Goal: Task Accomplishment & Management: Use online tool/utility

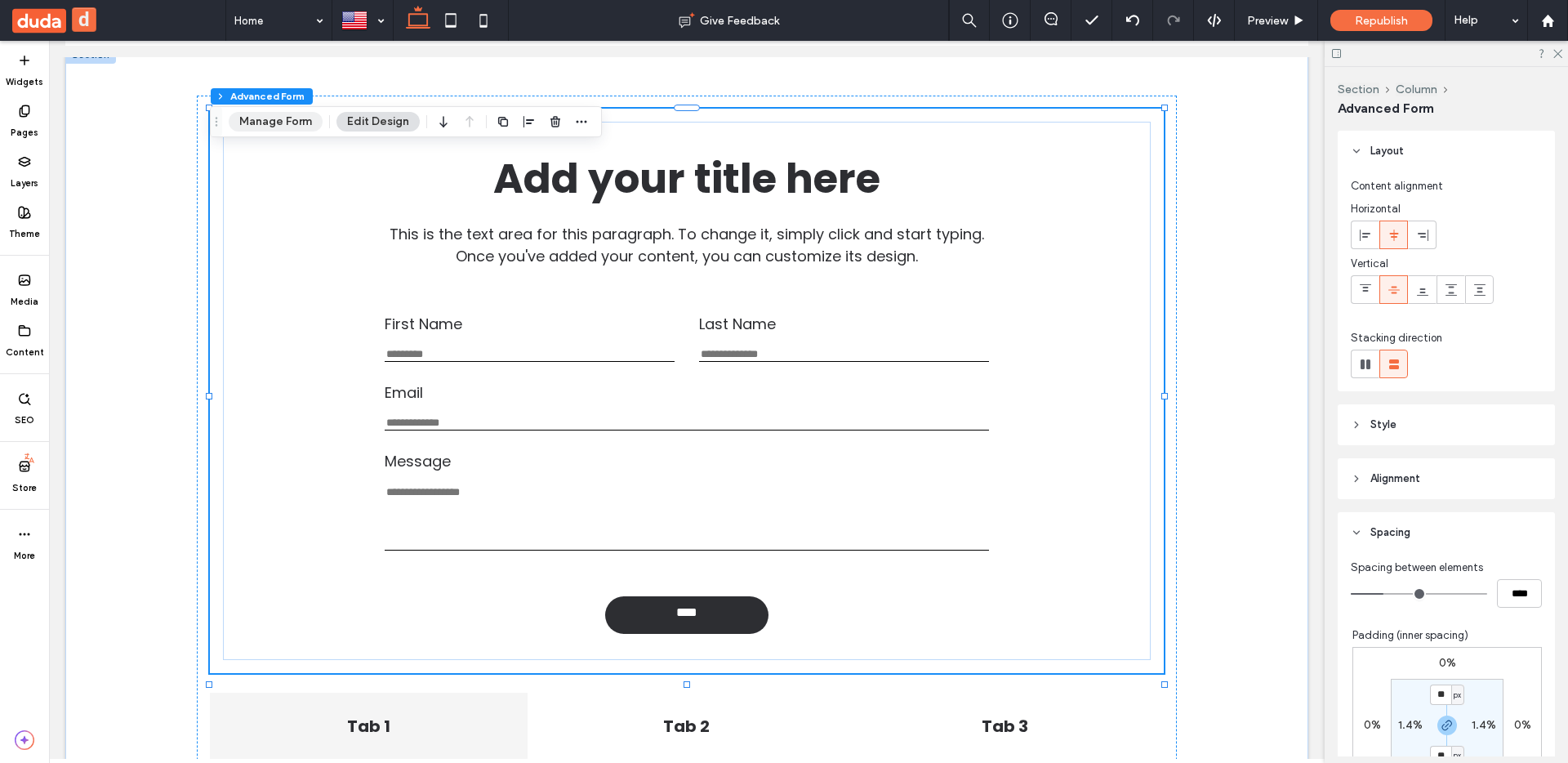
click at [300, 114] on button "Manage Form" at bounding box center [276, 122] width 94 height 20
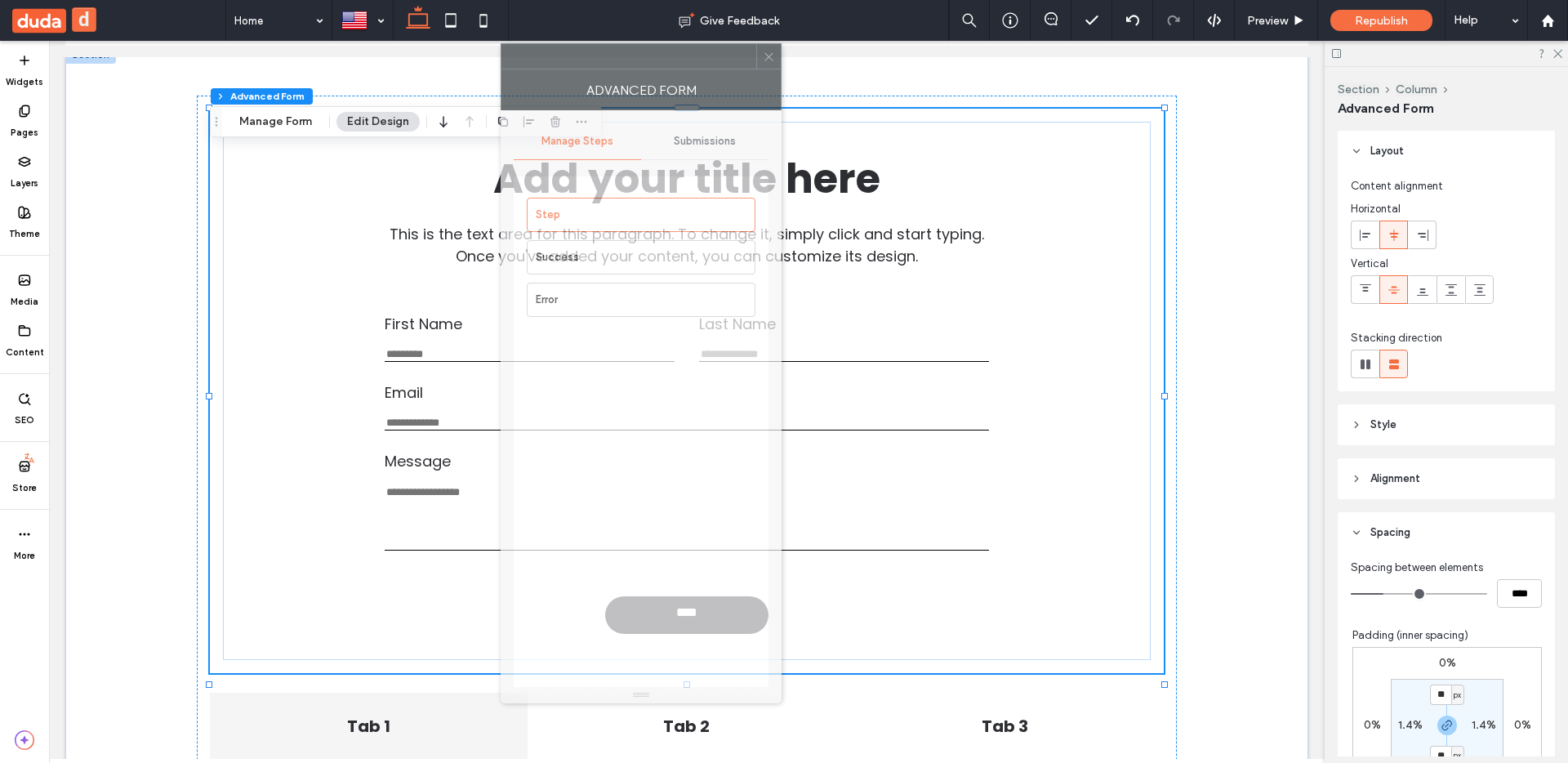
drag, startPoint x: 1407, startPoint y: 86, endPoint x: 653, endPoint y: 93, distance: 754.0
click at [652, 86] on div "Advanced Form" at bounding box center [641, 90] width 281 height 41
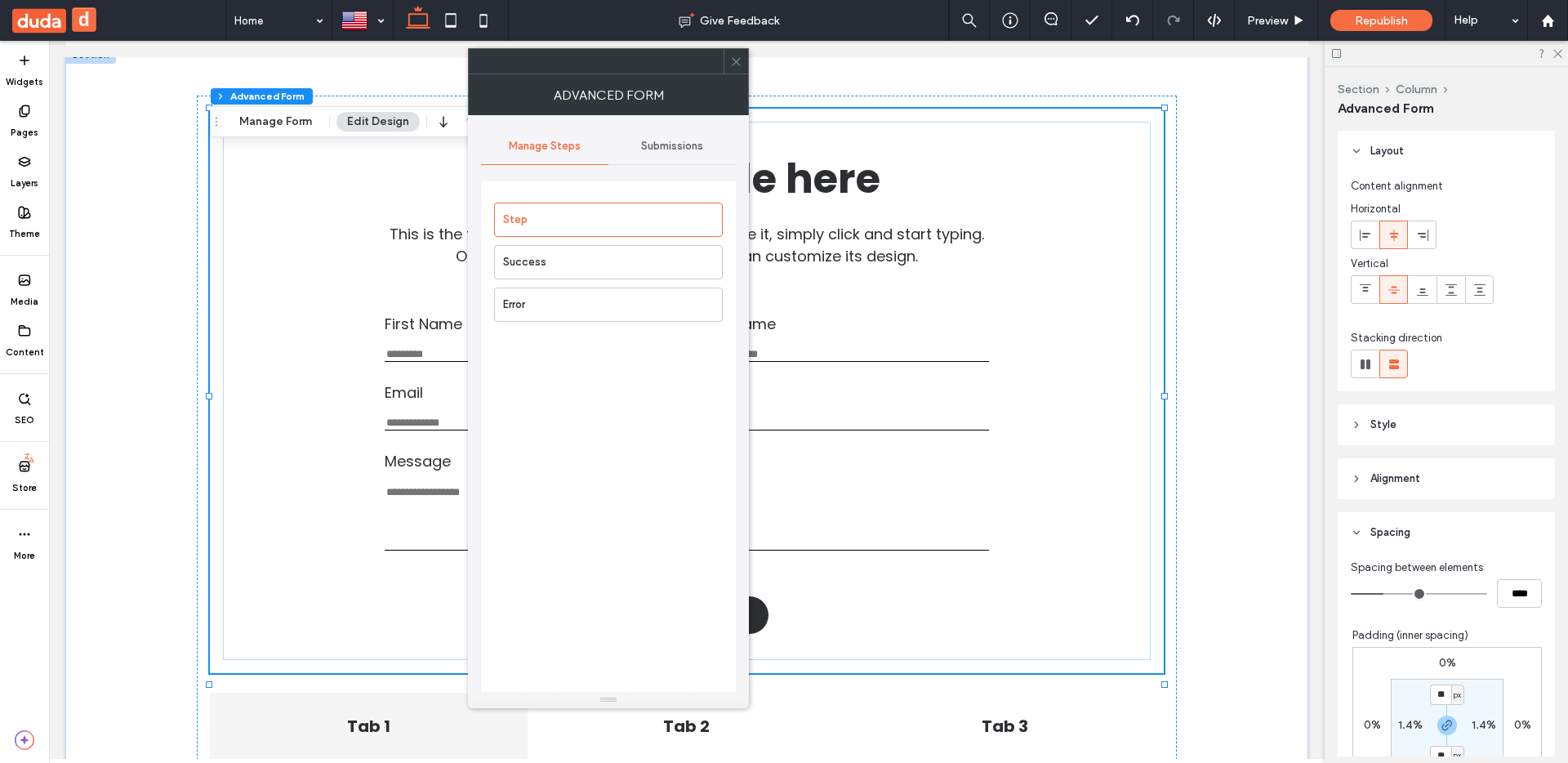
click at [688, 151] on span "Submissions" at bounding box center [672, 147] width 62 height 13
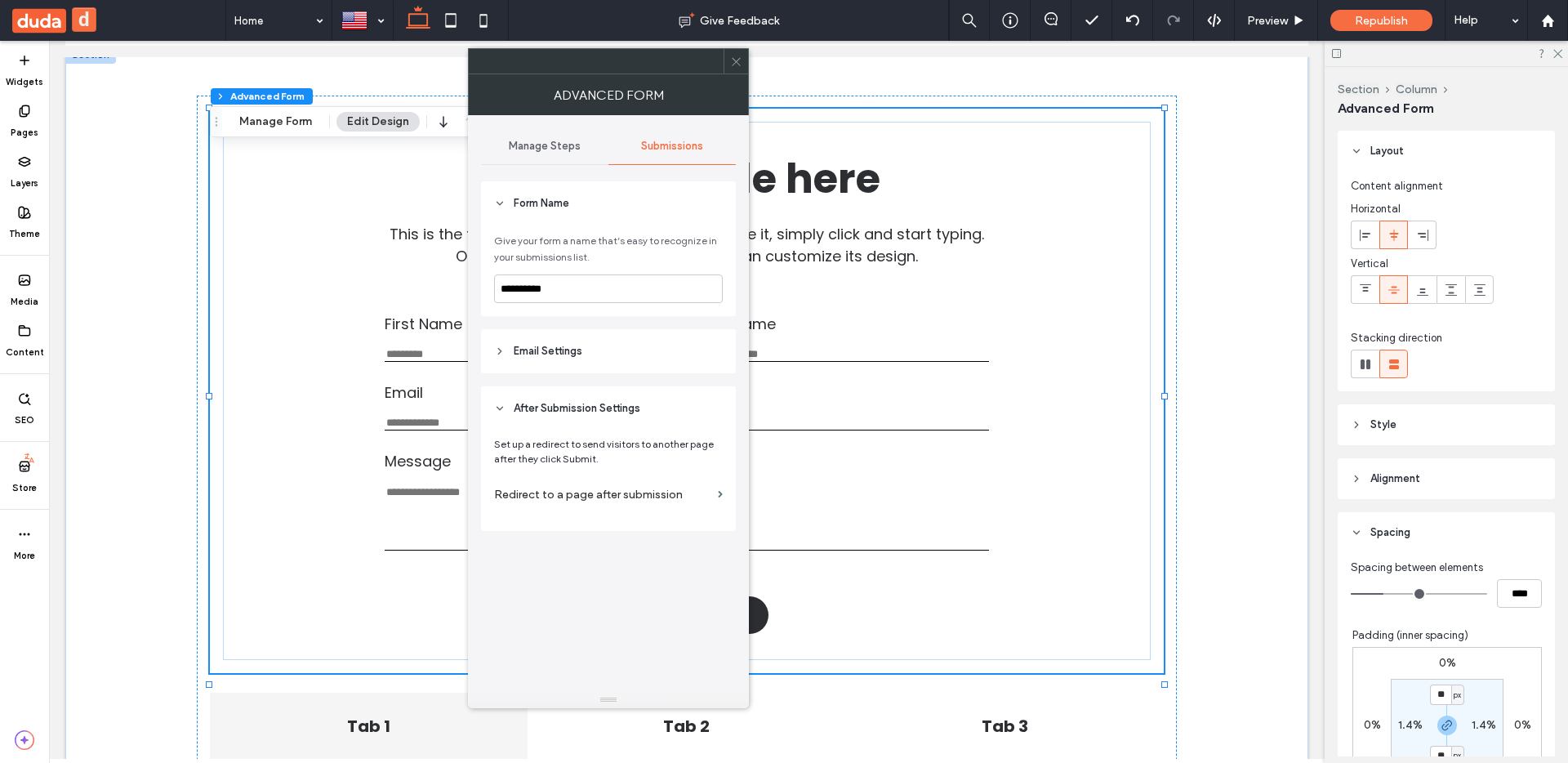
click at [622, 333] on header "Email Settings" at bounding box center [608, 352] width 254 height 44
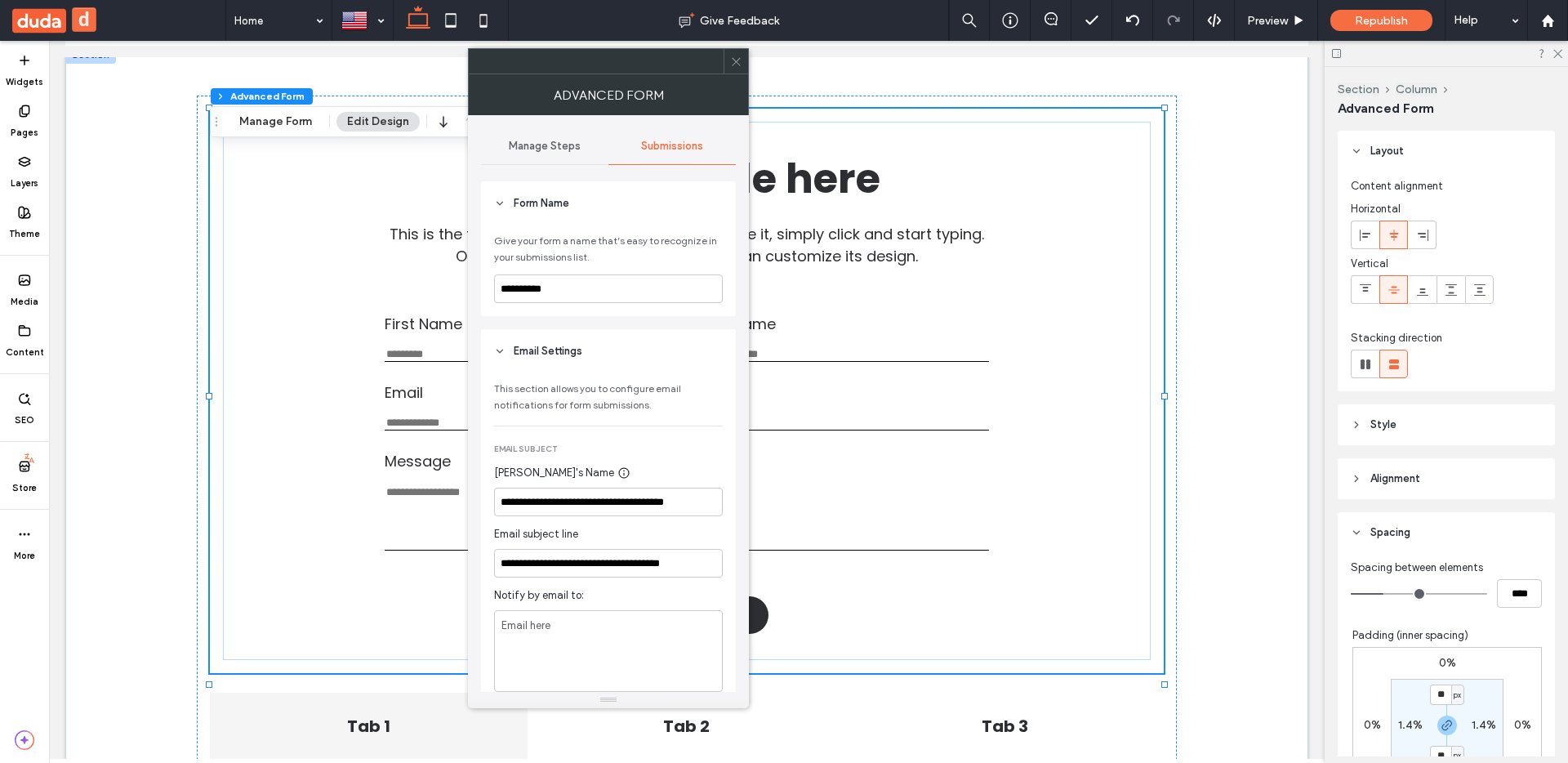
scroll to position [61, 0]
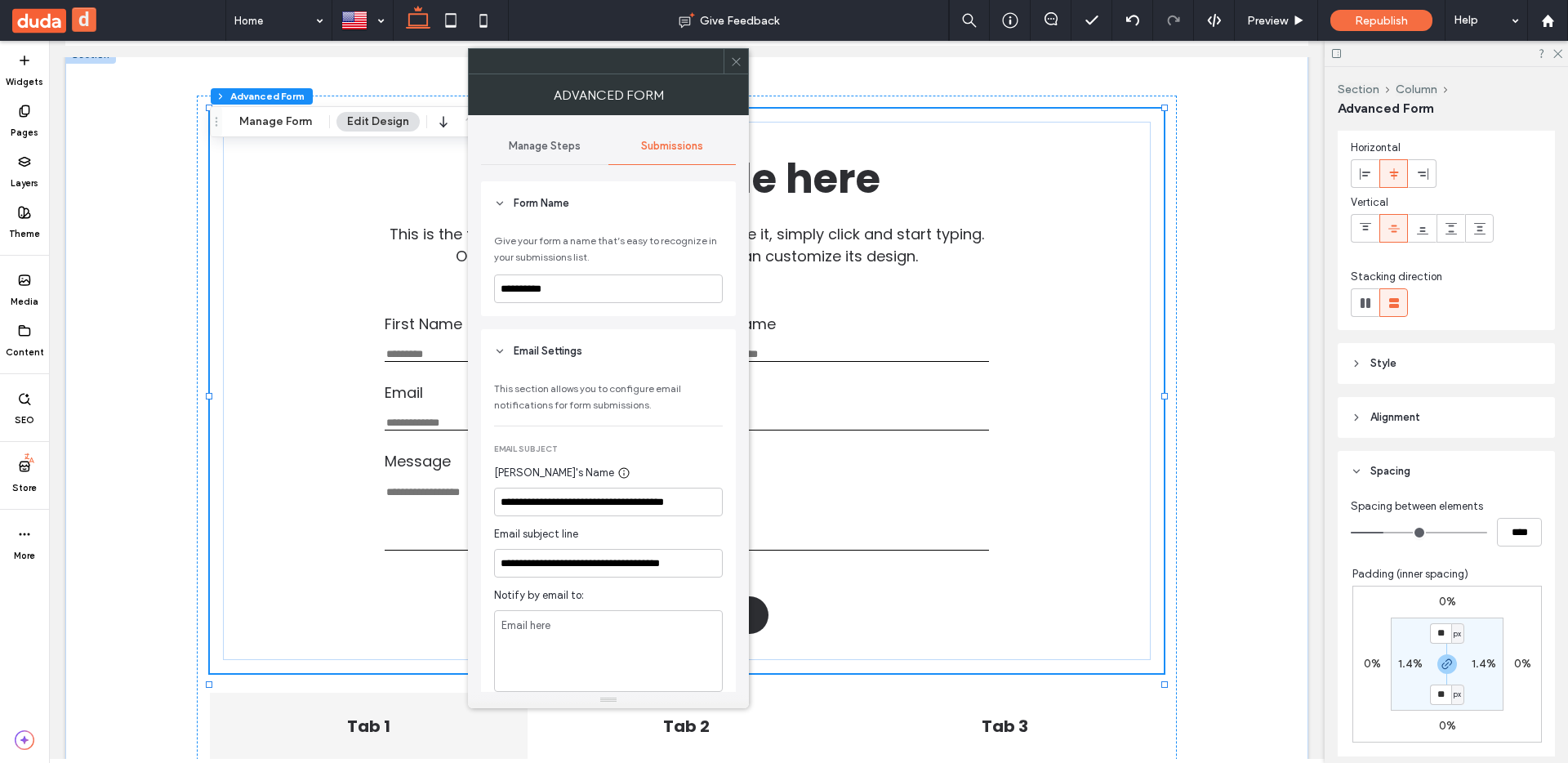
click at [1387, 479] on span "Spacing" at bounding box center [1390, 471] width 40 height 16
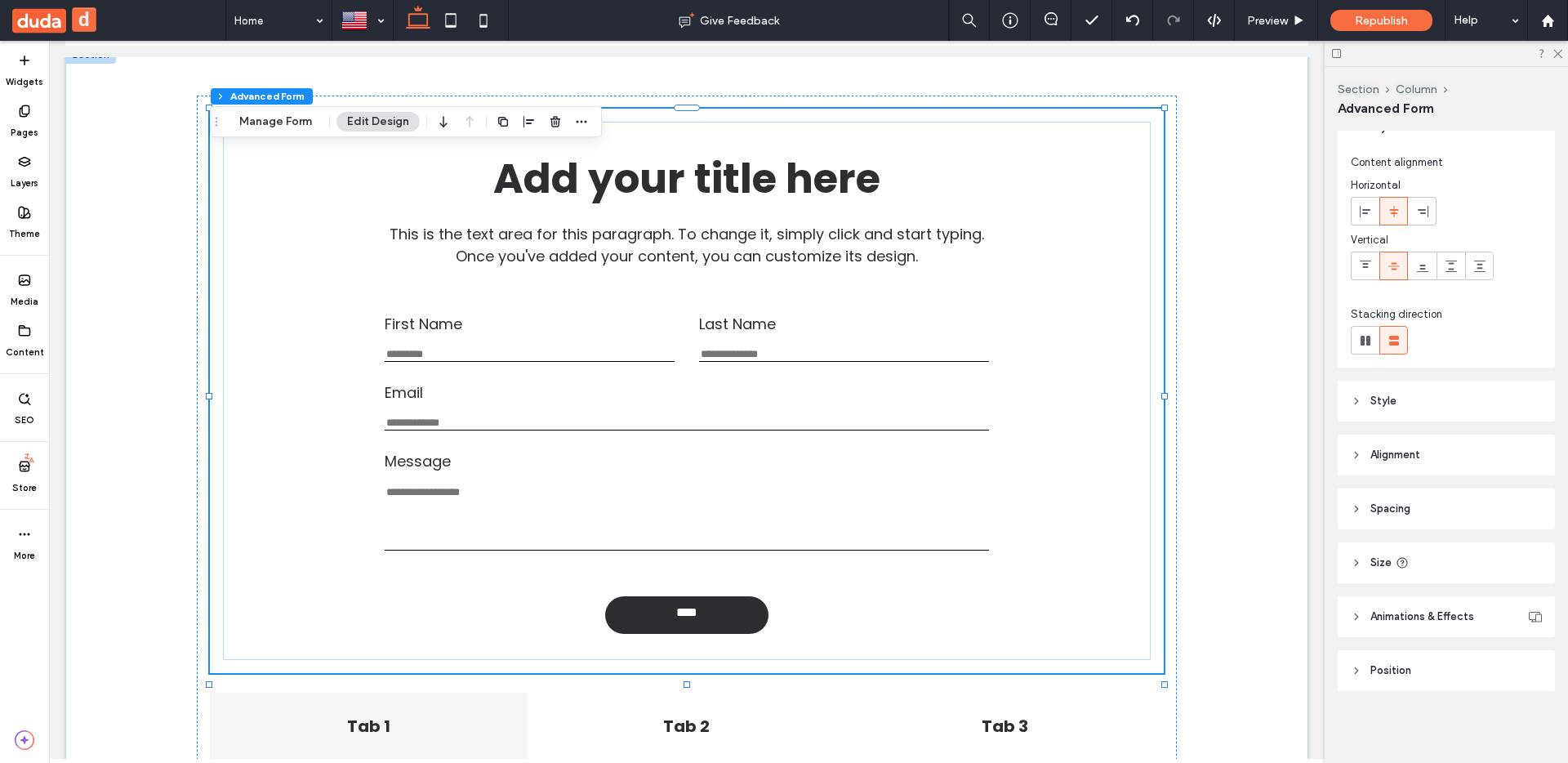
click at [1385, 396] on span "Style" at bounding box center [1384, 401] width 26 height 16
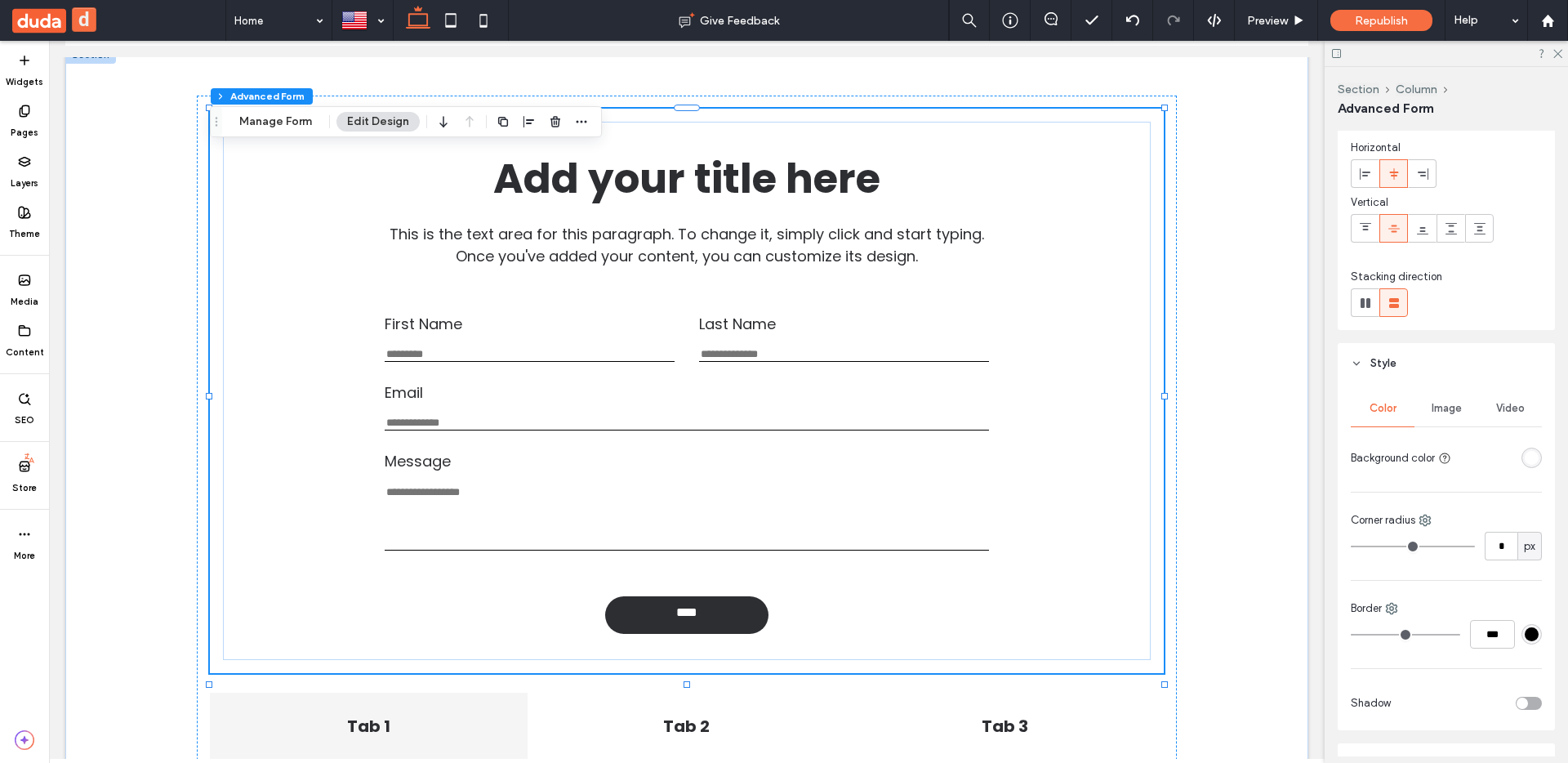
click at [1382, 368] on span "Style" at bounding box center [1384, 363] width 26 height 16
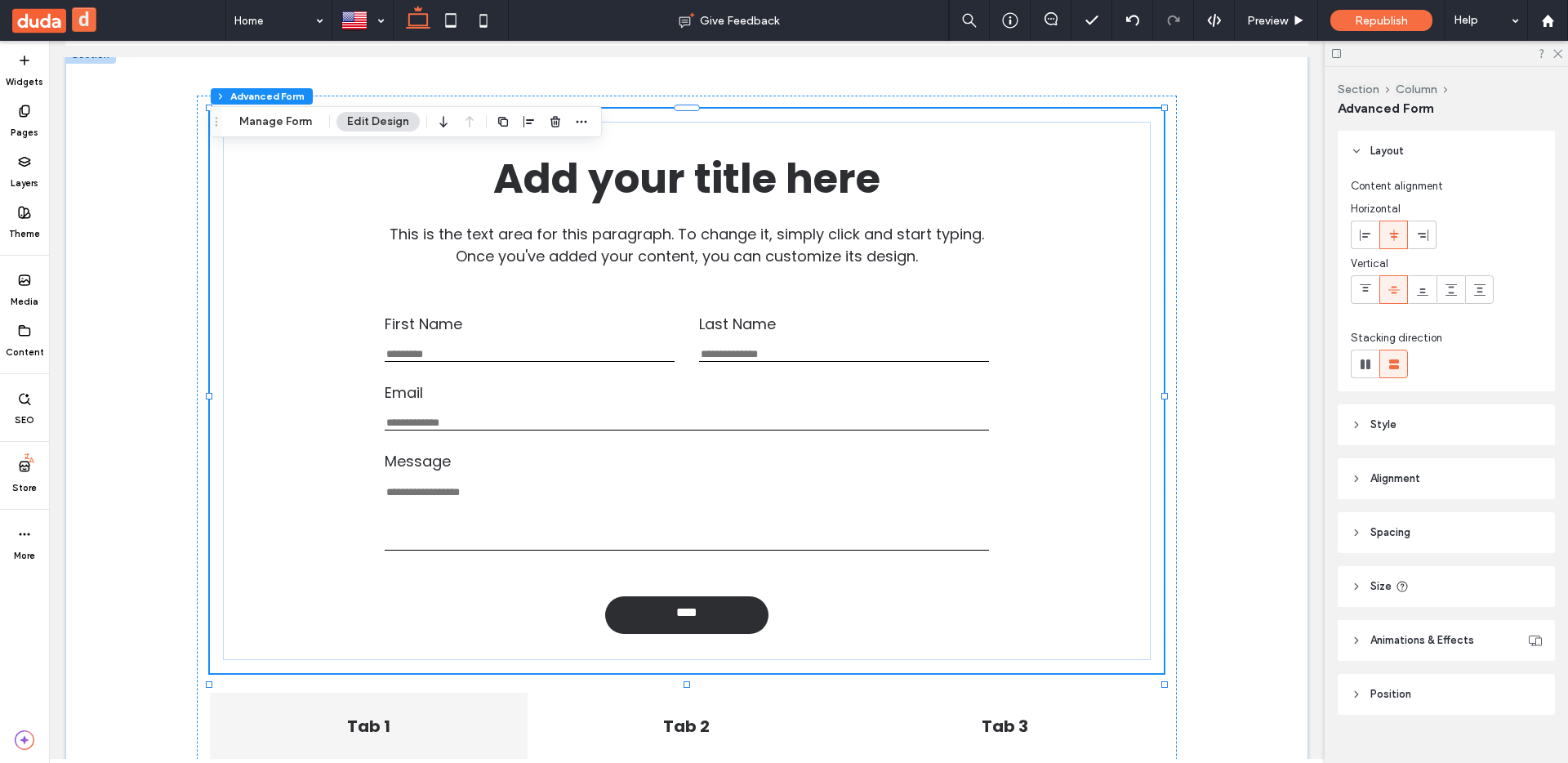
scroll to position [24, 0]
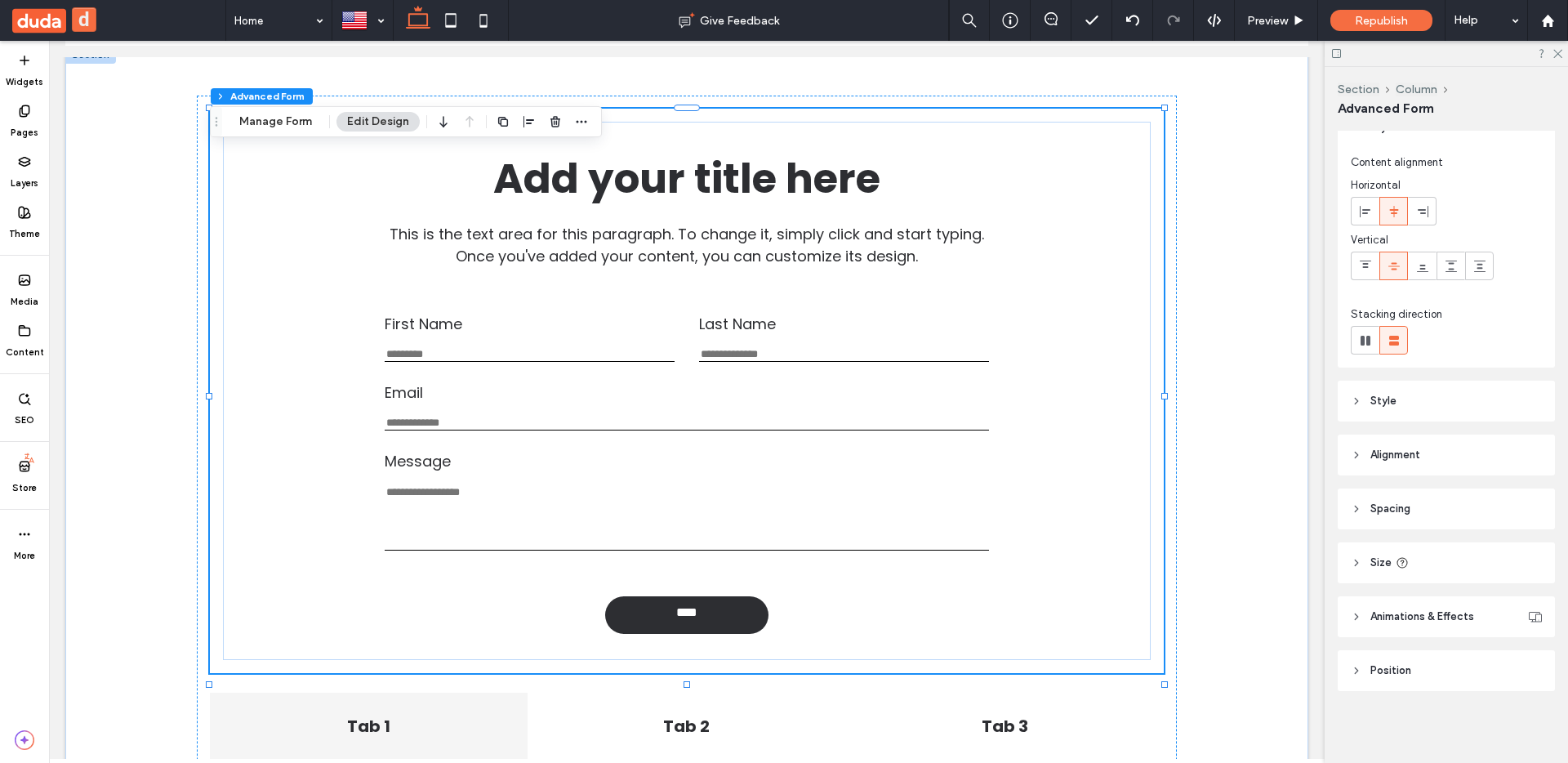
click at [1396, 452] on span "Alignment" at bounding box center [1395, 456] width 49 height 16
click at [1400, 410] on span "Alignment" at bounding box center [1395, 407] width 49 height 16
click at [1435, 561] on header "Size" at bounding box center [1447, 564] width 217 height 41
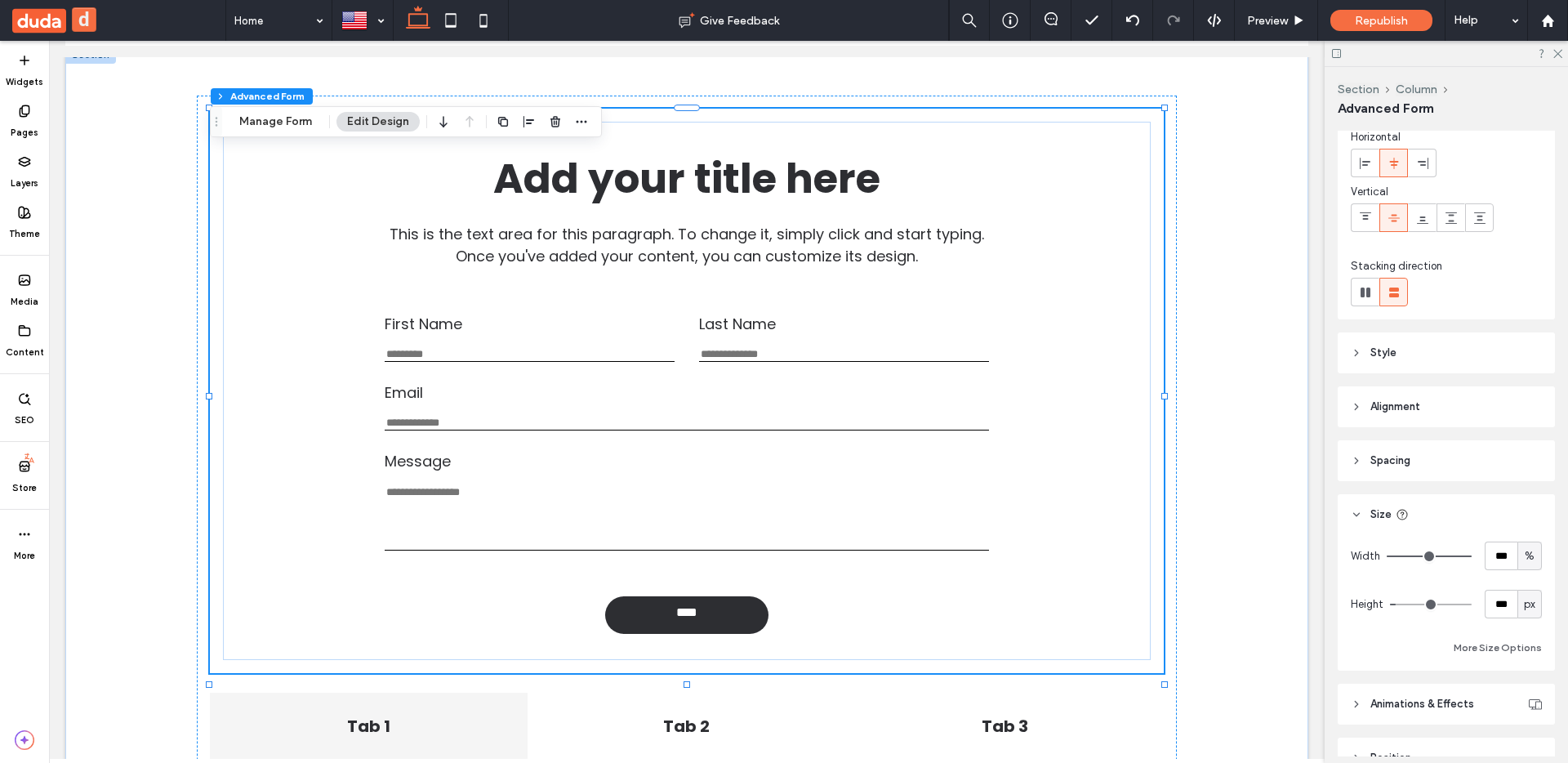
click at [1440, 518] on header "Size" at bounding box center [1447, 515] width 217 height 41
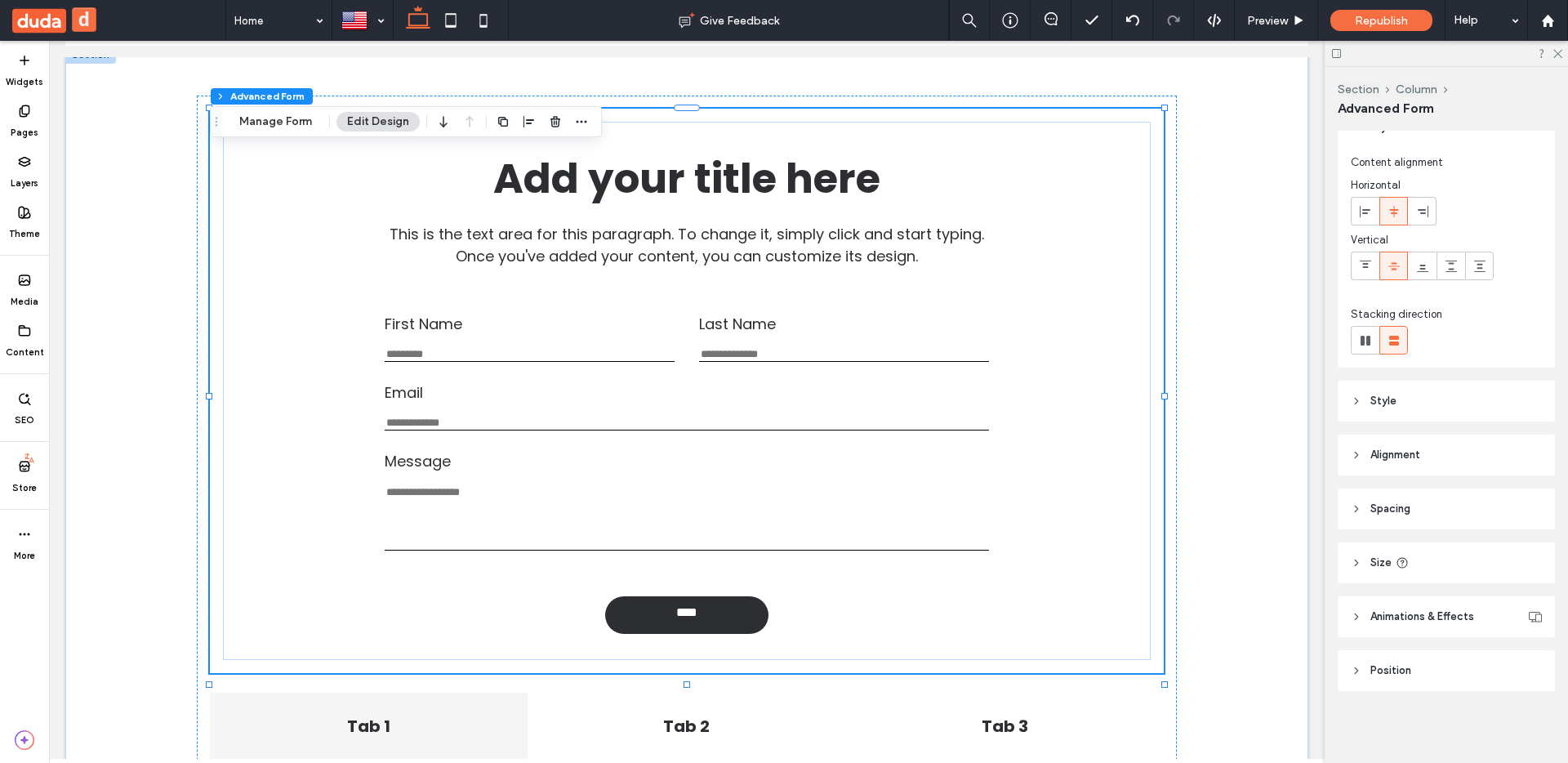
click at [1405, 609] on span "Animations & Effects" at bounding box center [1422, 617] width 104 height 16
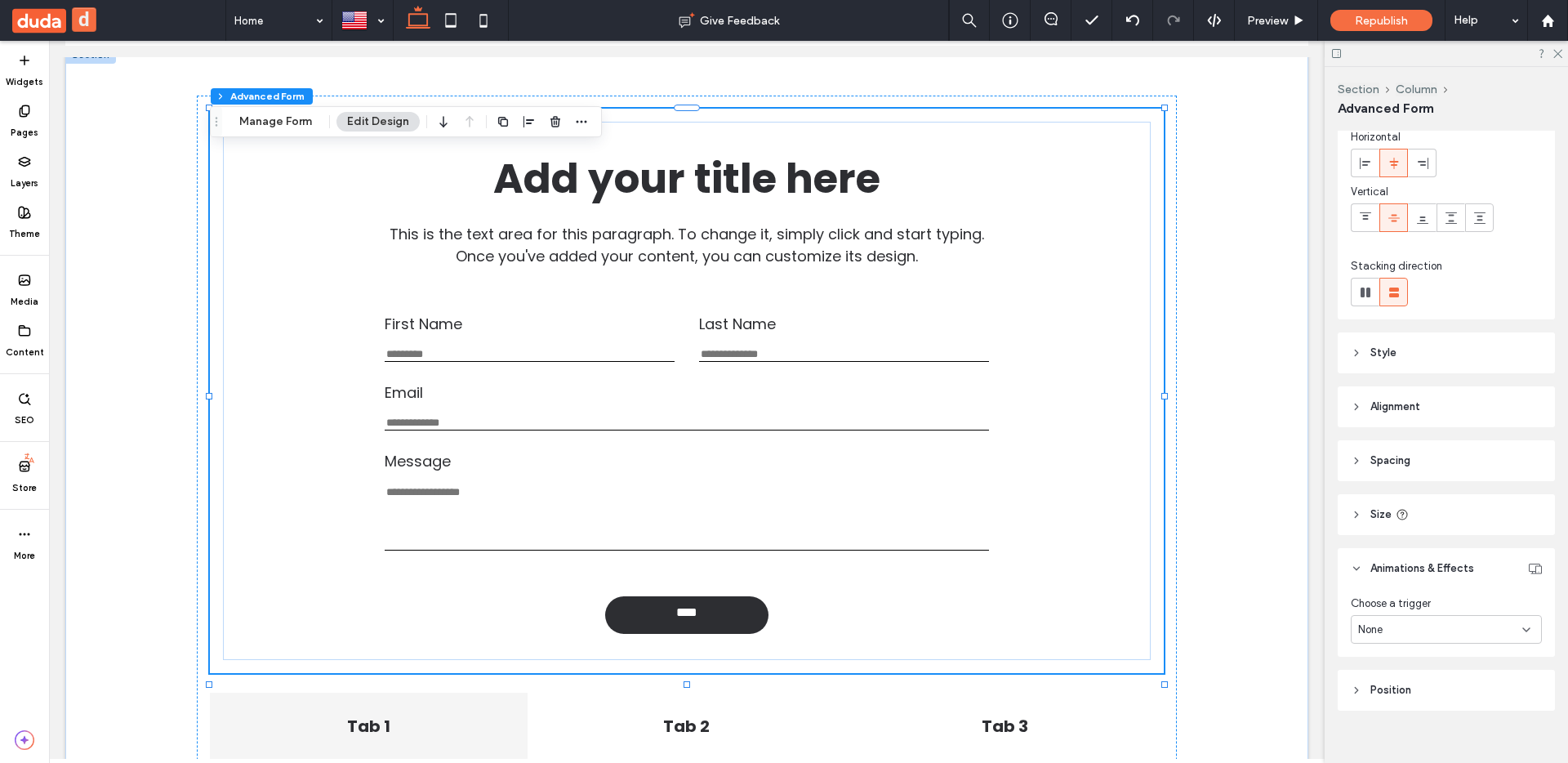
click at [1417, 687] on header "Position" at bounding box center [1447, 690] width 217 height 41
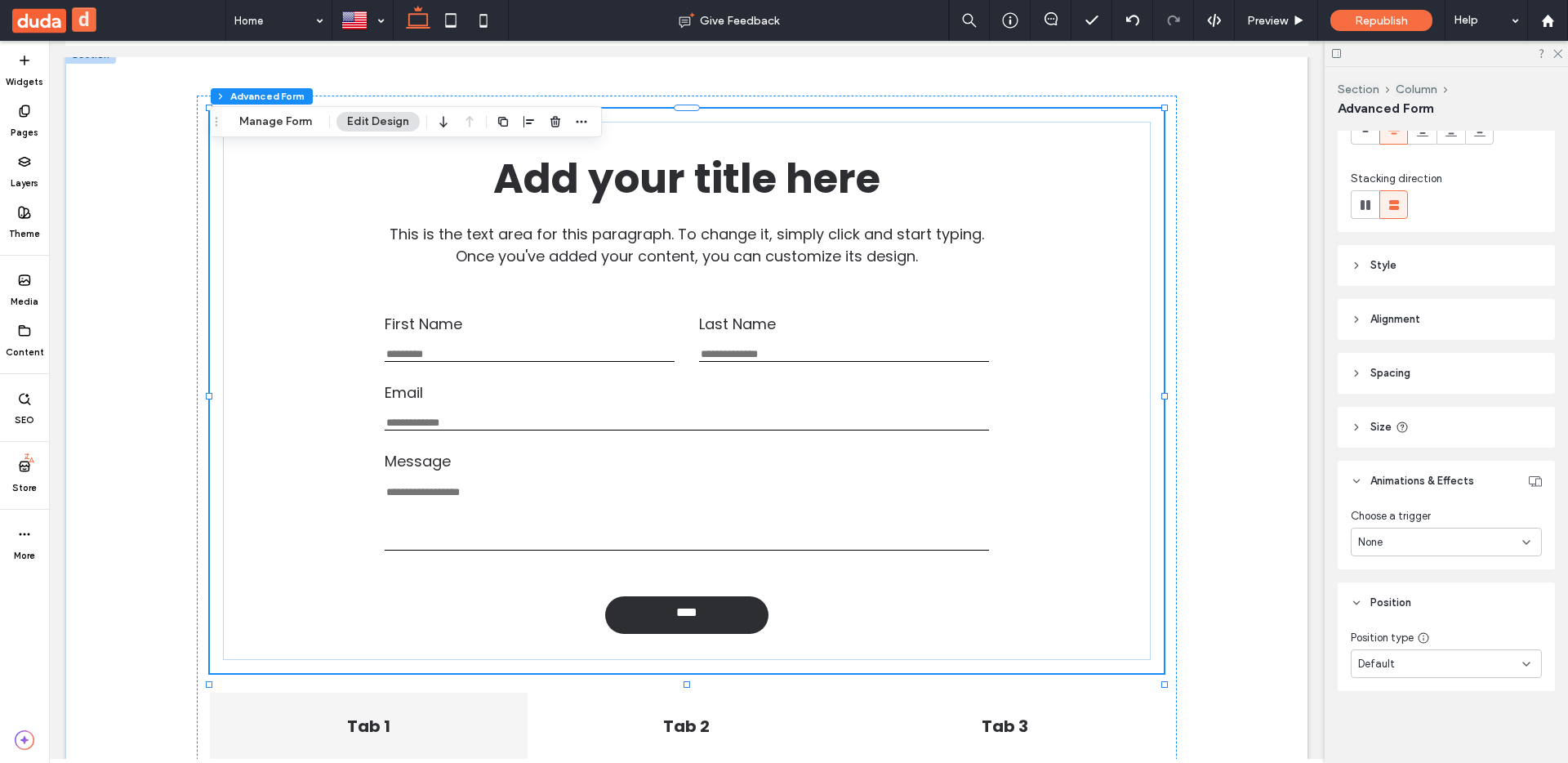
scroll to position [0, 0]
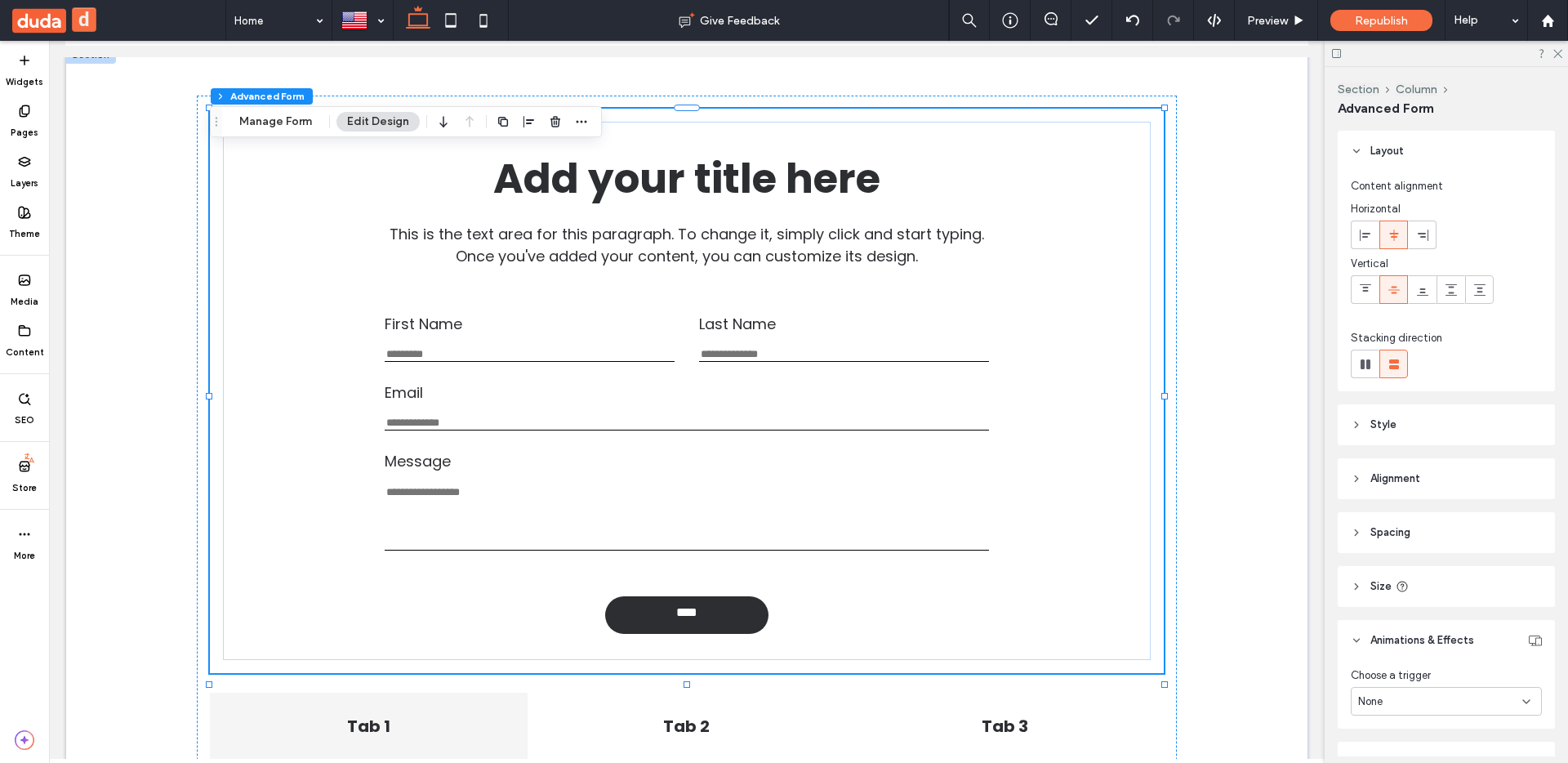
click at [1428, 418] on header "Style" at bounding box center [1447, 425] width 217 height 41
click at [1407, 437] on header "Style" at bounding box center [1447, 425] width 217 height 41
click at [1411, 478] on span "Alignment" at bounding box center [1395, 479] width 49 height 16
click at [274, 124] on button "Manage Form" at bounding box center [276, 122] width 94 height 20
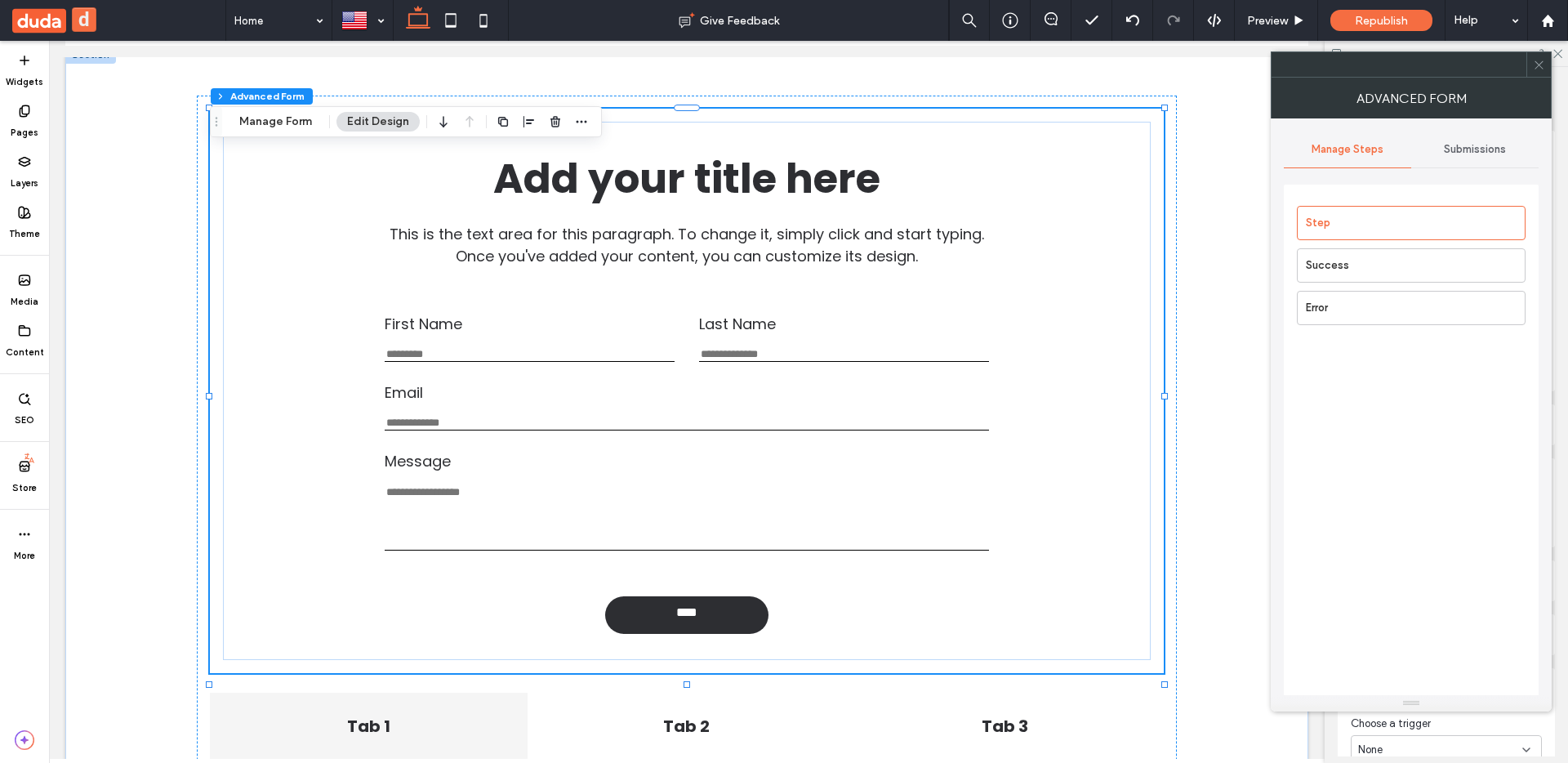
click at [1472, 158] on div "Submissions" at bounding box center [1475, 150] width 128 height 36
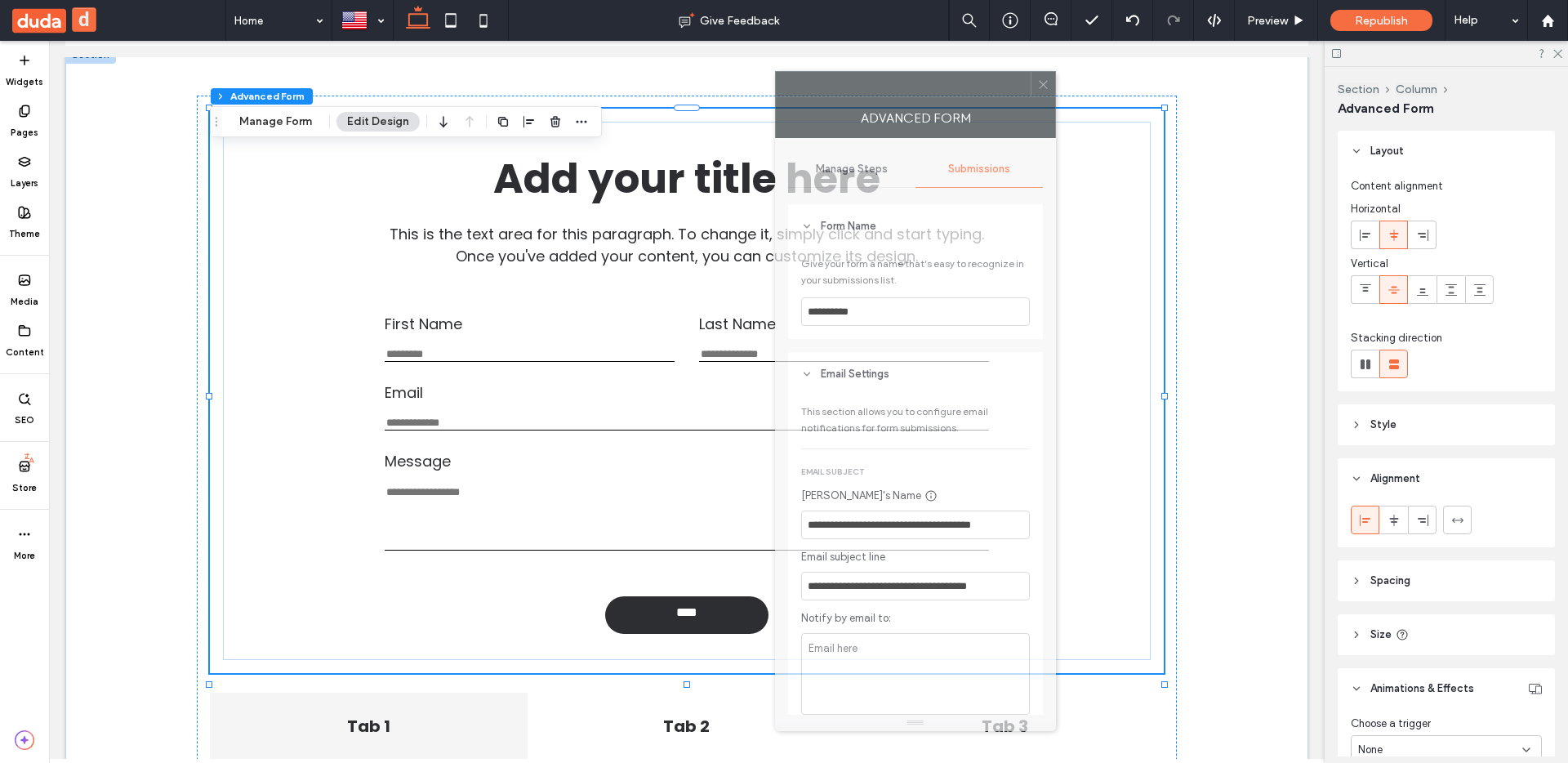
drag, startPoint x: 1361, startPoint y: 95, endPoint x: 946, endPoint y: 101, distance: 415.0
click at [946, 101] on div "Advanced Form" at bounding box center [915, 118] width 281 height 41
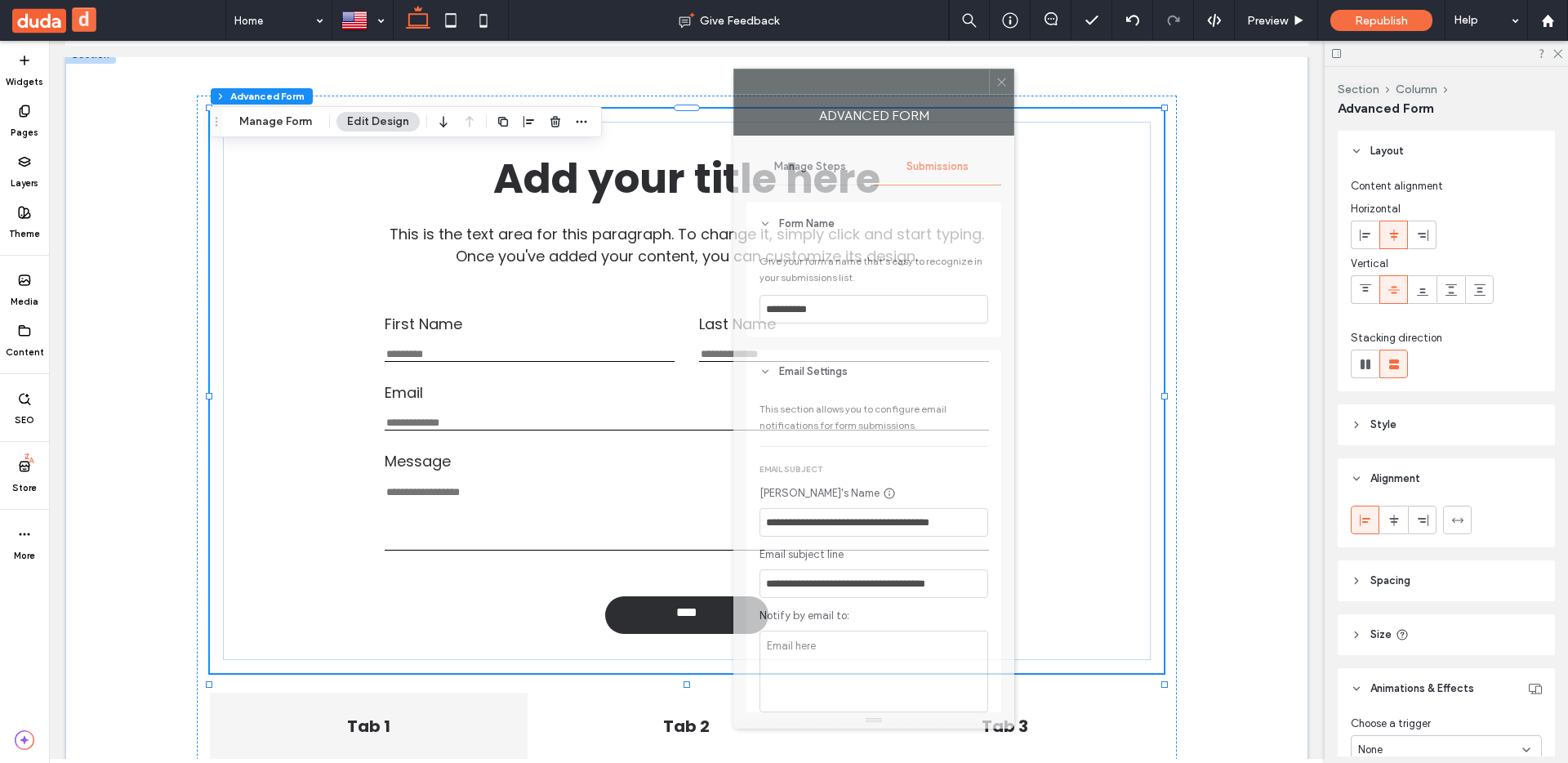
drag, startPoint x: 923, startPoint y: 101, endPoint x: 891, endPoint y: 91, distance: 33.5
click at [891, 95] on div "Advanced Form" at bounding box center [874, 115] width 281 height 41
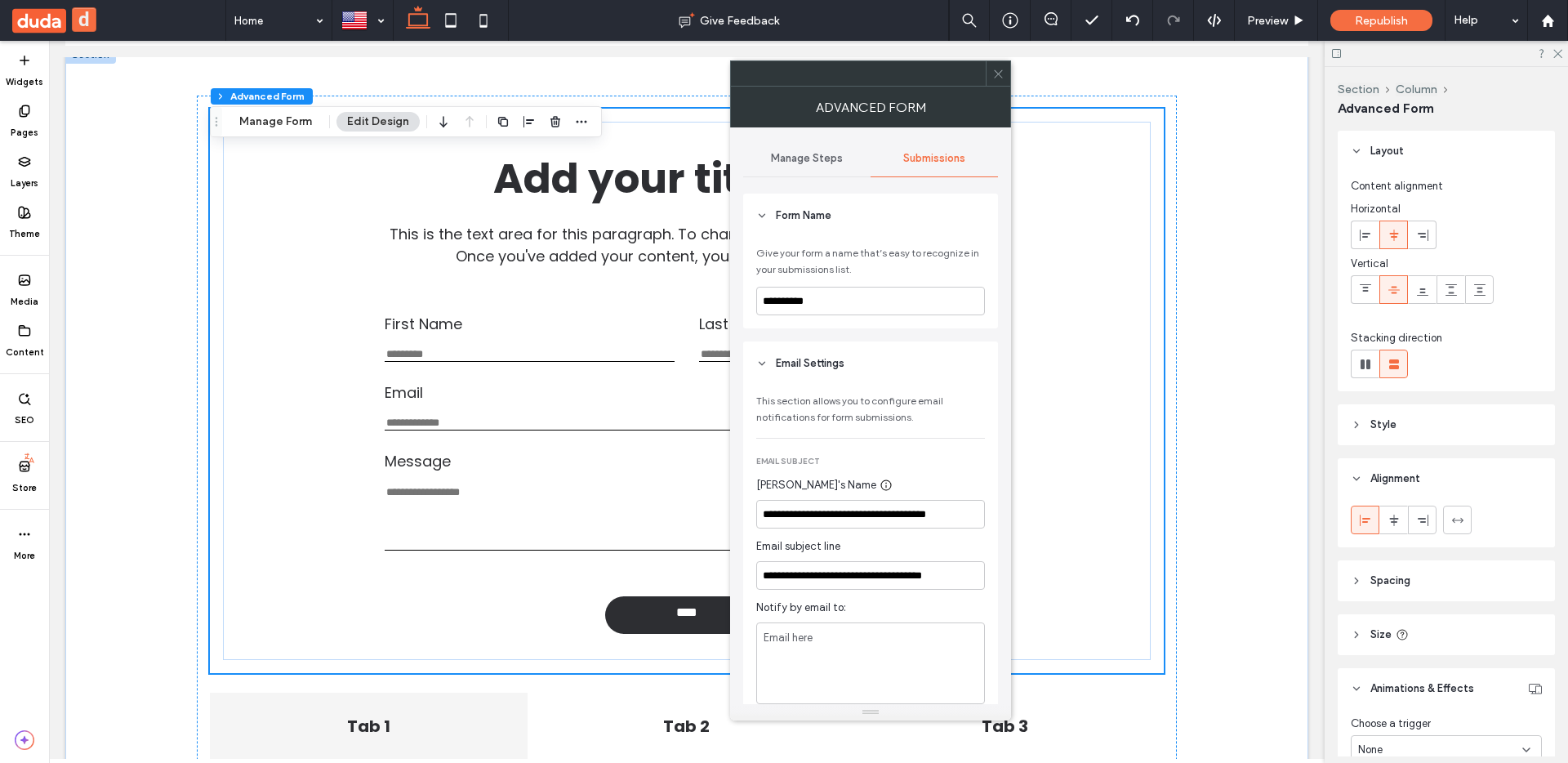
scroll to position [60, 0]
